Goal: Use online tool/utility: Use online tool/utility

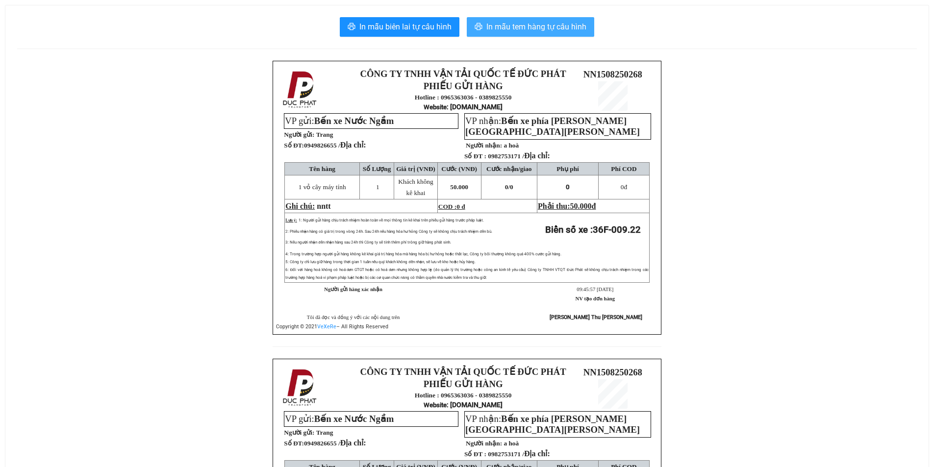
click at [500, 26] on span "In mẫu tem hàng tự cấu hình" at bounding box center [536, 27] width 100 height 12
click at [536, 32] on span "In mẫu tem hàng tự cấu hình" at bounding box center [536, 27] width 100 height 12
click at [501, 32] on span "In mẫu tem hàng tự cấu hình" at bounding box center [536, 27] width 100 height 12
